Goal: Transaction & Acquisition: Purchase product/service

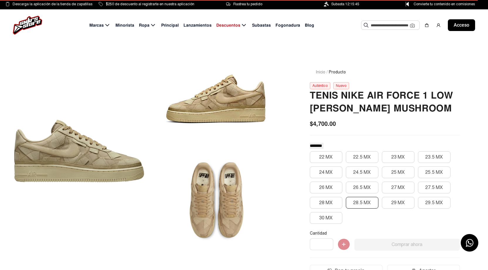
click at [367, 202] on font "28.5 MX" at bounding box center [362, 203] width 18 height 6
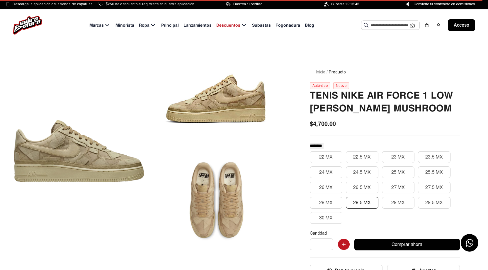
click at [367, 202] on font "28.5 MX" at bounding box center [362, 203] width 18 height 6
click at [205, 140] on div at bounding box center [216, 101] width 130 height 93
click at [209, 110] on div at bounding box center [216, 101] width 130 height 93
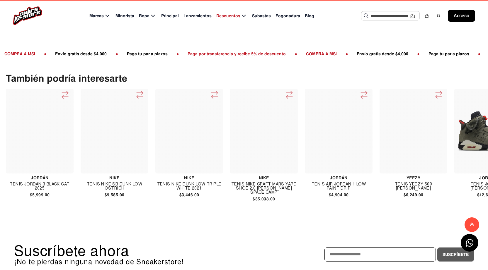
scroll to position [557, 0]
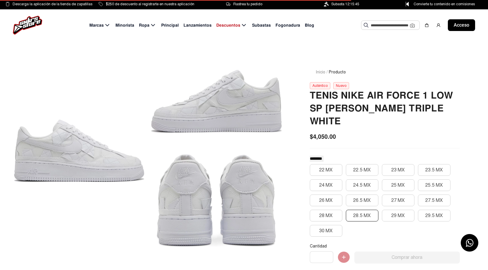
click at [362, 210] on button "28.5 MX" at bounding box center [362, 216] width 33 height 12
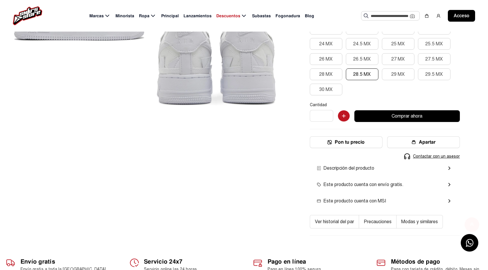
scroll to position [205, 0]
